Goal: Task Accomplishment & Management: Manage account settings

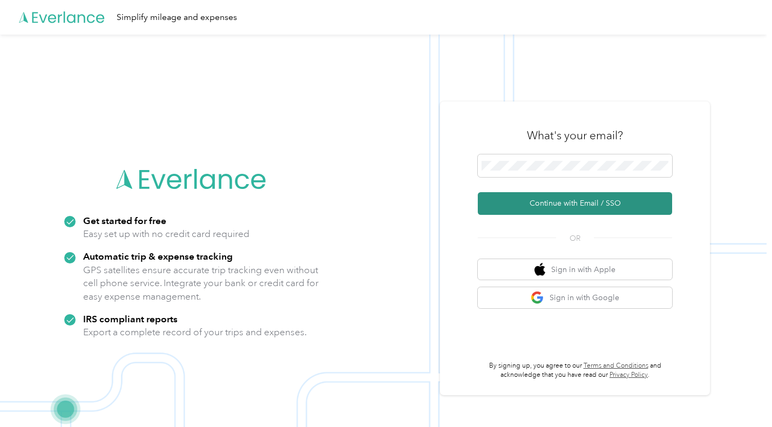
click at [622, 205] on button "Continue with Email / SSO" at bounding box center [575, 203] width 194 height 23
click at [597, 206] on button "Continue with Email / SSO" at bounding box center [575, 203] width 194 height 23
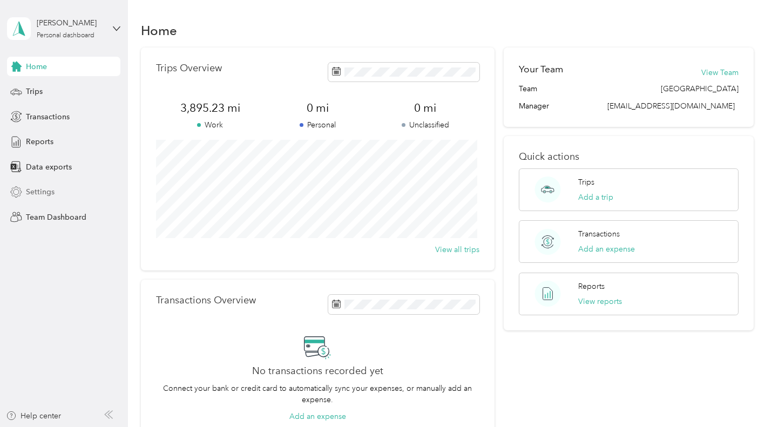
click at [83, 211] on div "Team Dashboard" at bounding box center [63, 216] width 113 height 19
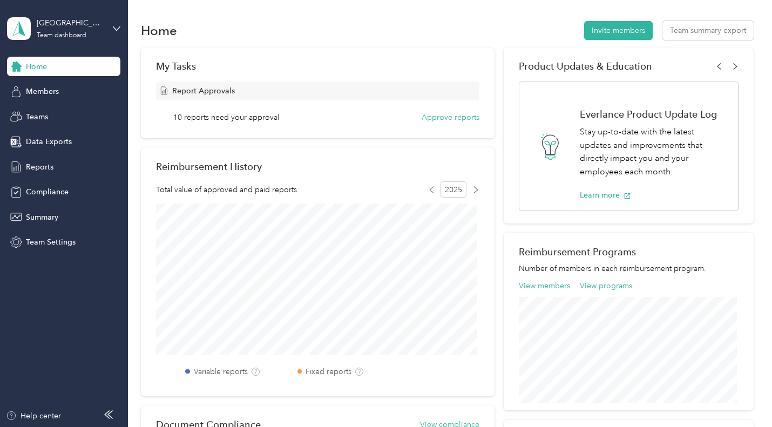
click at [276, 114] on span "10 reports need your approval" at bounding box center [226, 117] width 106 height 11
click at [446, 117] on button "Approve reports" at bounding box center [451, 117] width 58 height 11
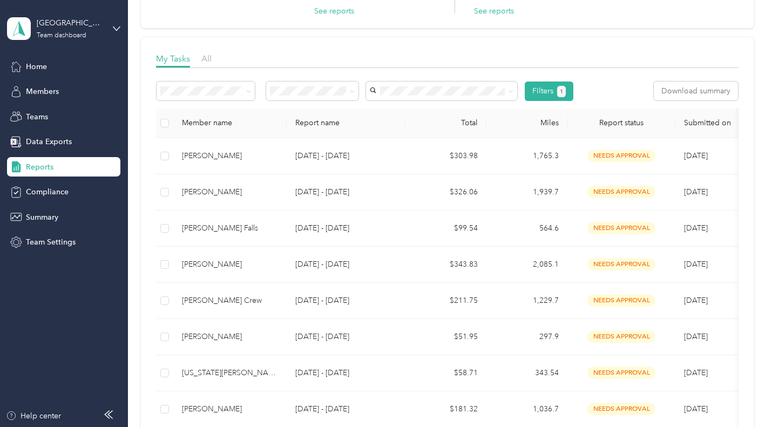
scroll to position [109, 0]
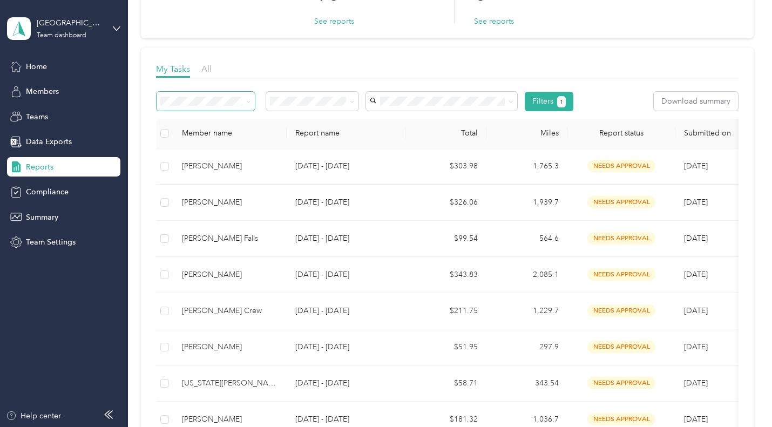
click at [246, 102] on icon at bounding box center [248, 101] width 5 height 5
click at [337, 81] on div at bounding box center [447, 81] width 582 height 6
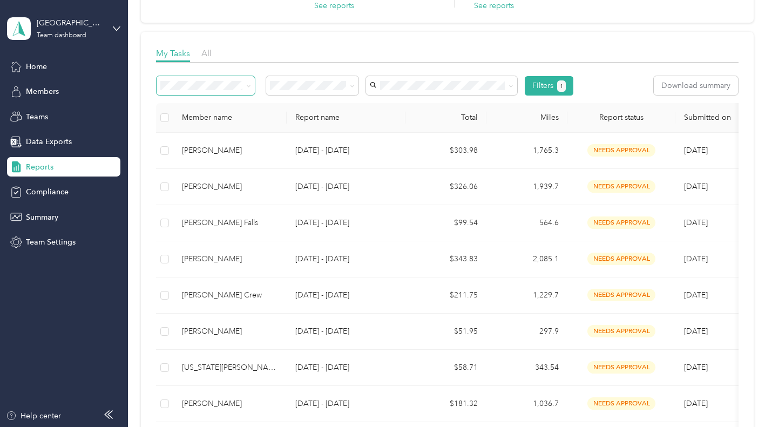
scroll to position [125, 0]
click at [170, 117] on th at bounding box center [164, 118] width 17 height 30
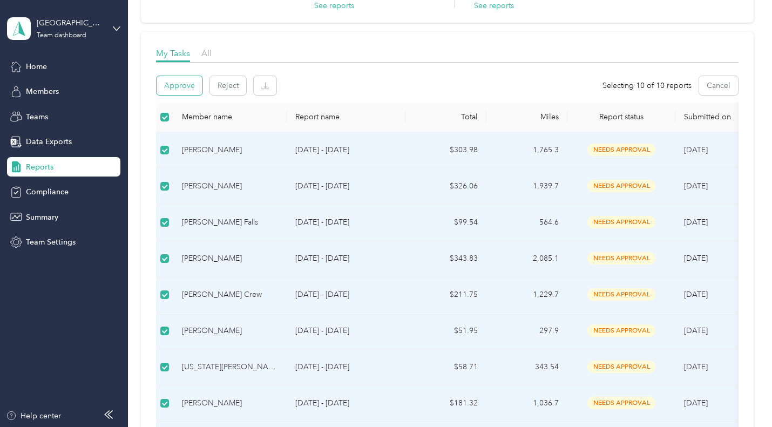
click at [186, 85] on button "Approve" at bounding box center [180, 85] width 46 height 19
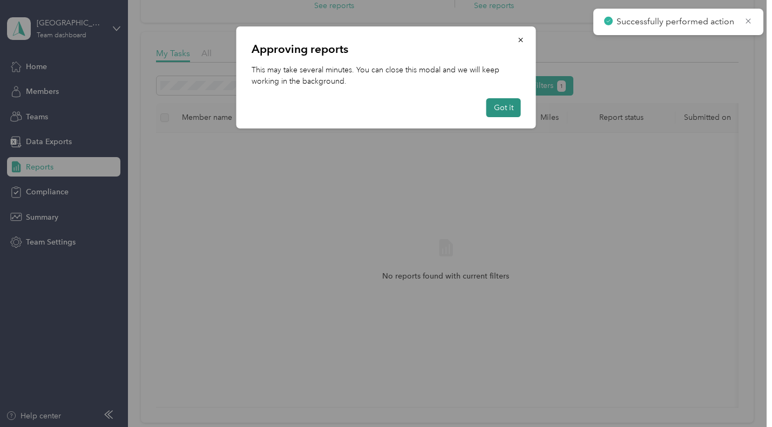
click at [502, 113] on button "Got it" at bounding box center [504, 107] width 35 height 19
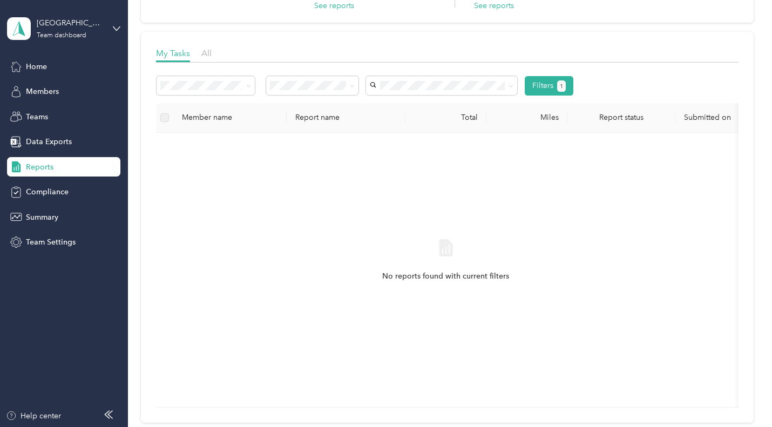
click at [212, 55] on div "All" at bounding box center [206, 53] width 10 height 13
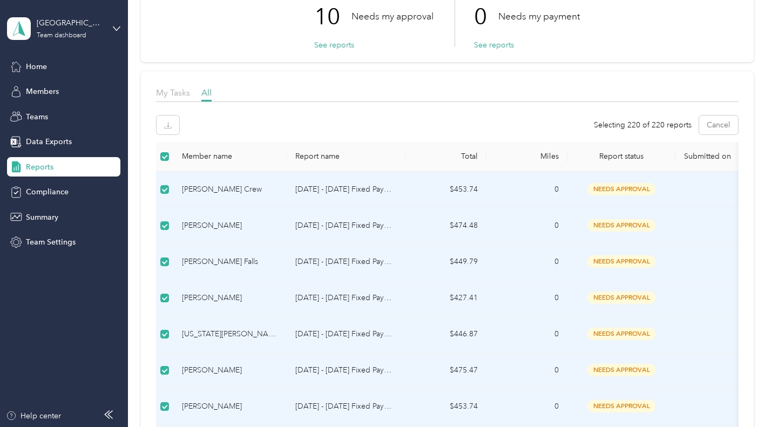
scroll to position [84, 0]
click at [178, 121] on button "button" at bounding box center [168, 126] width 23 height 19
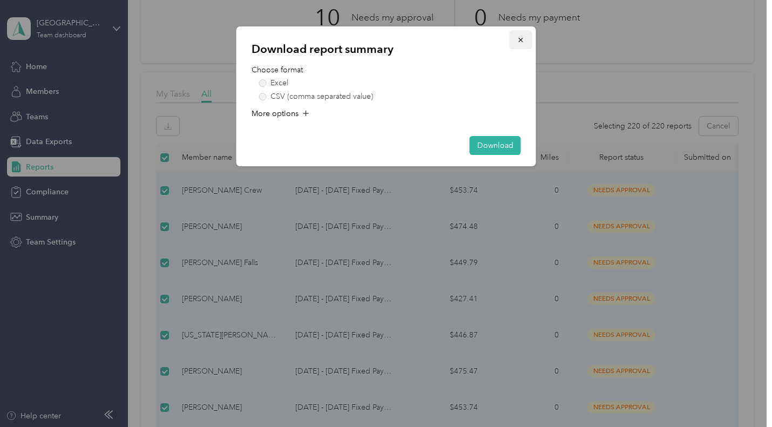
click at [521, 40] on icon "button" at bounding box center [520, 40] width 4 height 4
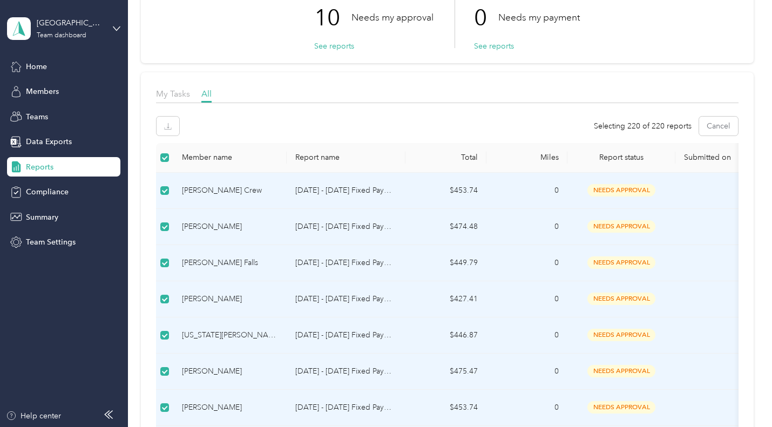
click at [253, 156] on div "Member name" at bounding box center [230, 157] width 96 height 9
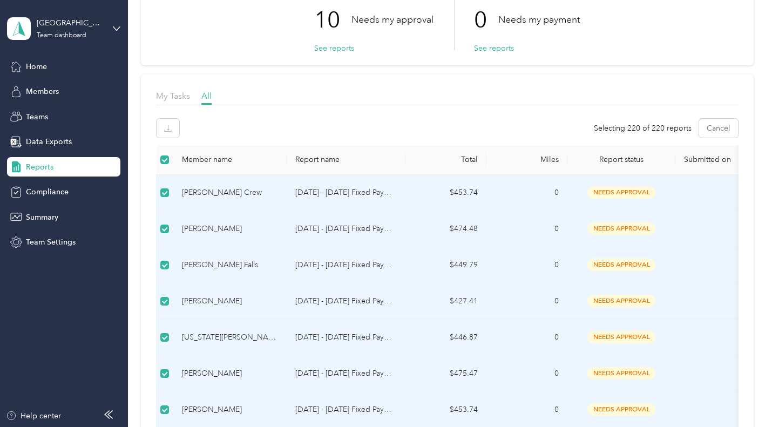
scroll to position [80, 0]
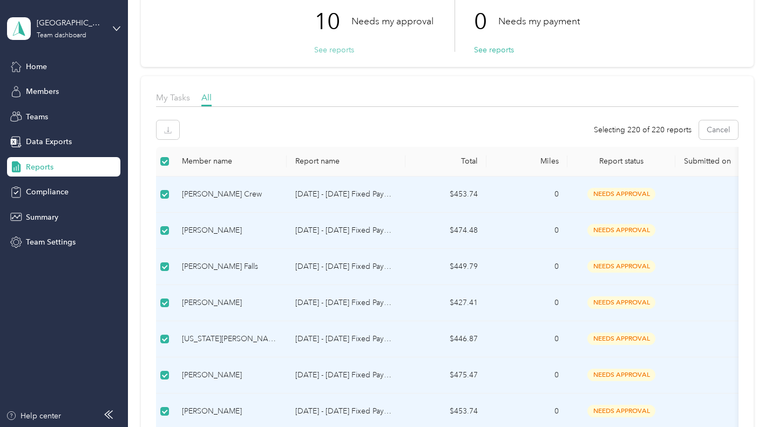
click at [336, 48] on button "See reports" at bounding box center [334, 49] width 40 height 11
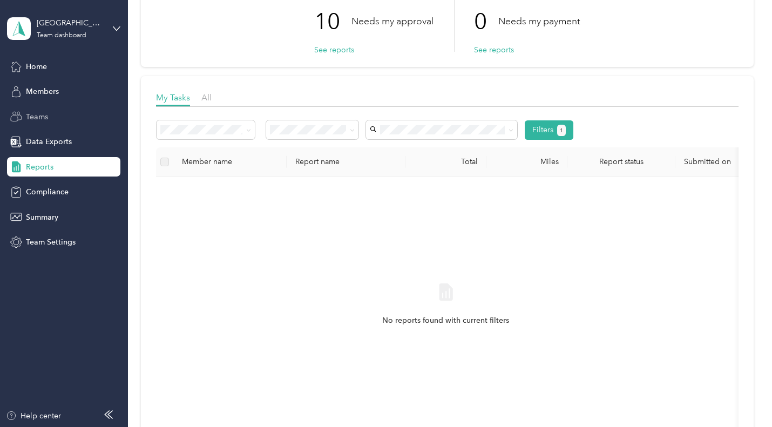
click at [33, 124] on div "Teams" at bounding box center [63, 116] width 113 height 19
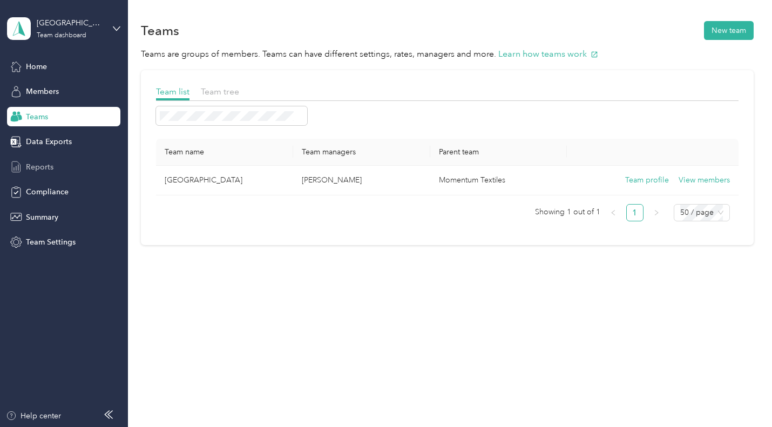
click at [31, 171] on span "Reports" at bounding box center [40, 166] width 28 height 11
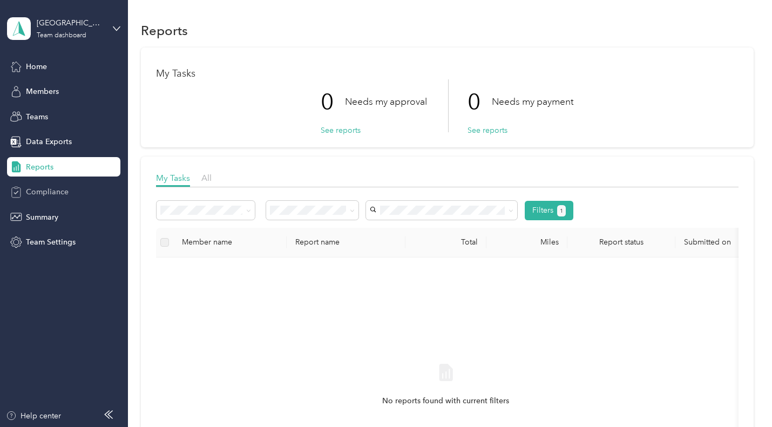
click at [41, 191] on span "Compliance" at bounding box center [47, 191] width 43 height 11
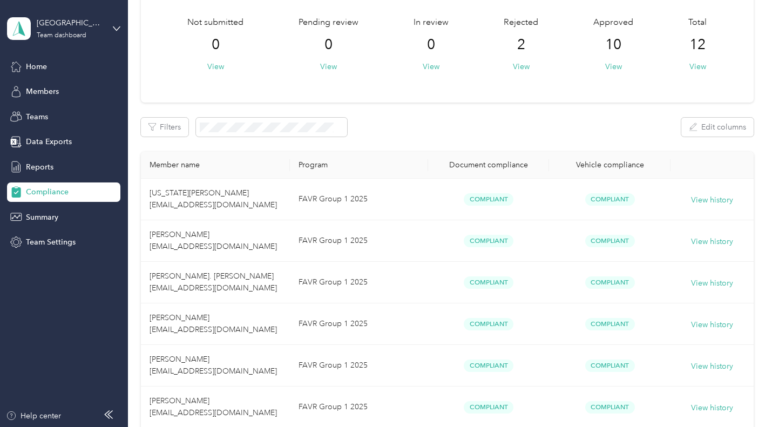
scroll to position [57, 0]
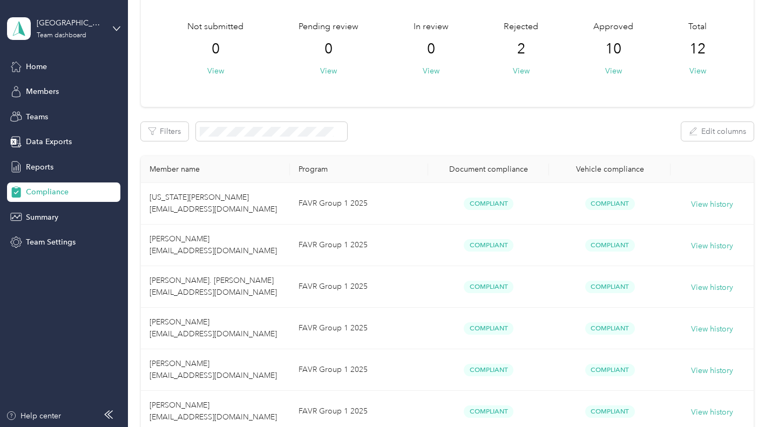
click at [521, 43] on span "2" at bounding box center [521, 48] width 8 height 17
click at [523, 68] on button "View" at bounding box center [521, 70] width 17 height 11
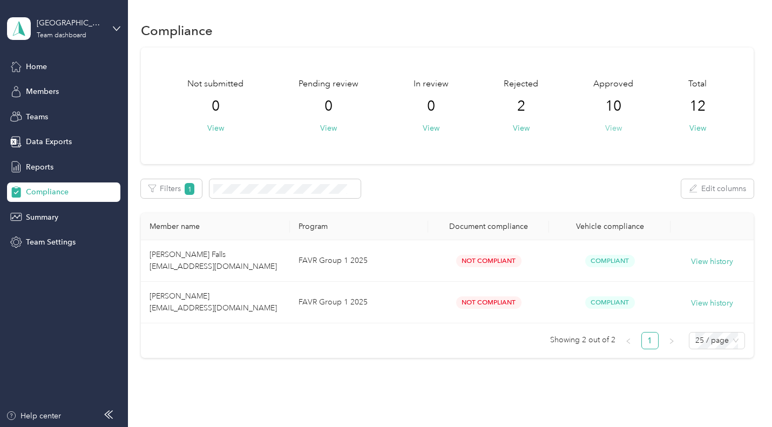
click at [611, 130] on button "View" at bounding box center [613, 128] width 17 height 11
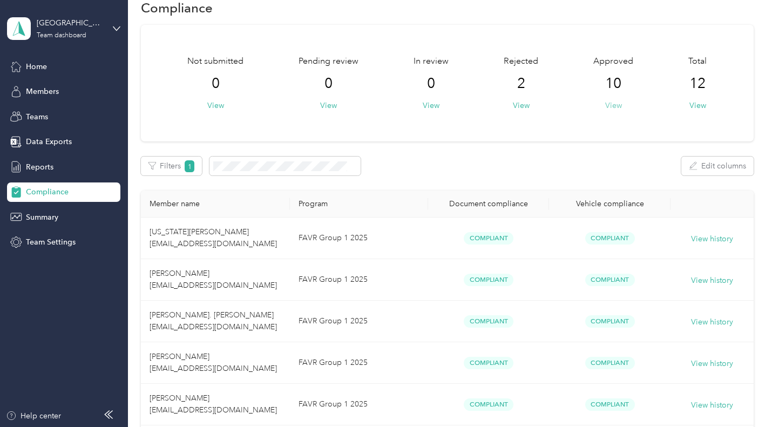
scroll to position [22, 0]
click at [699, 106] on button "View" at bounding box center [698, 105] width 17 height 11
click at [701, 106] on button "View" at bounding box center [698, 105] width 17 height 11
click at [696, 105] on button "View" at bounding box center [698, 105] width 17 height 11
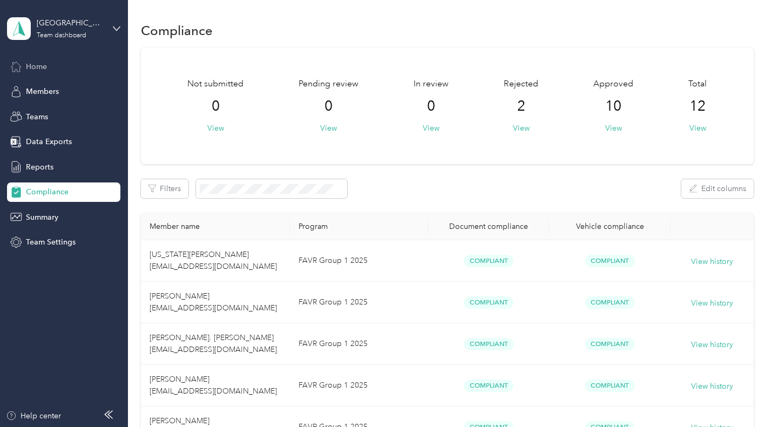
click at [39, 67] on span "Home" at bounding box center [36, 66] width 21 height 11
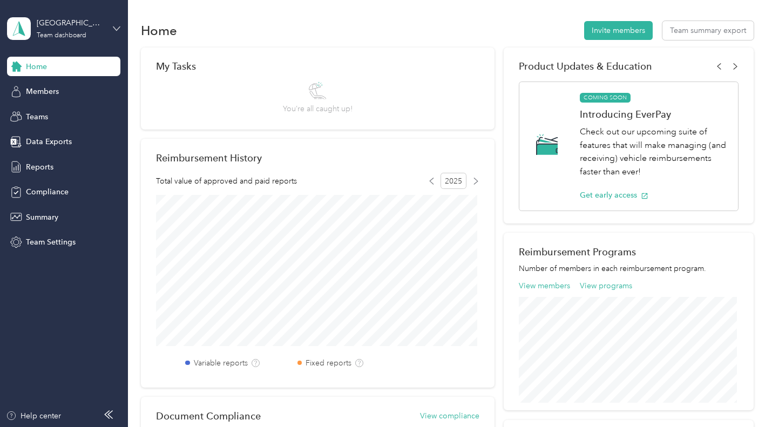
click at [116, 28] on icon at bounding box center [117, 29] width 8 height 8
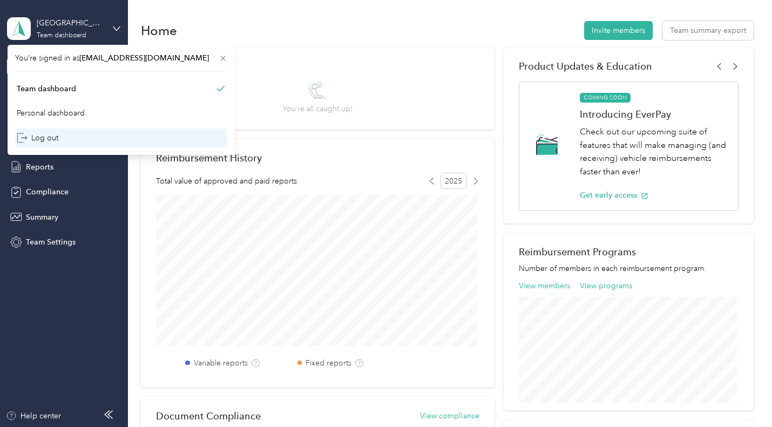
click at [40, 140] on div "Log out" at bounding box center [38, 137] width 42 height 11
